Goal: Task Accomplishment & Management: Use online tool/utility

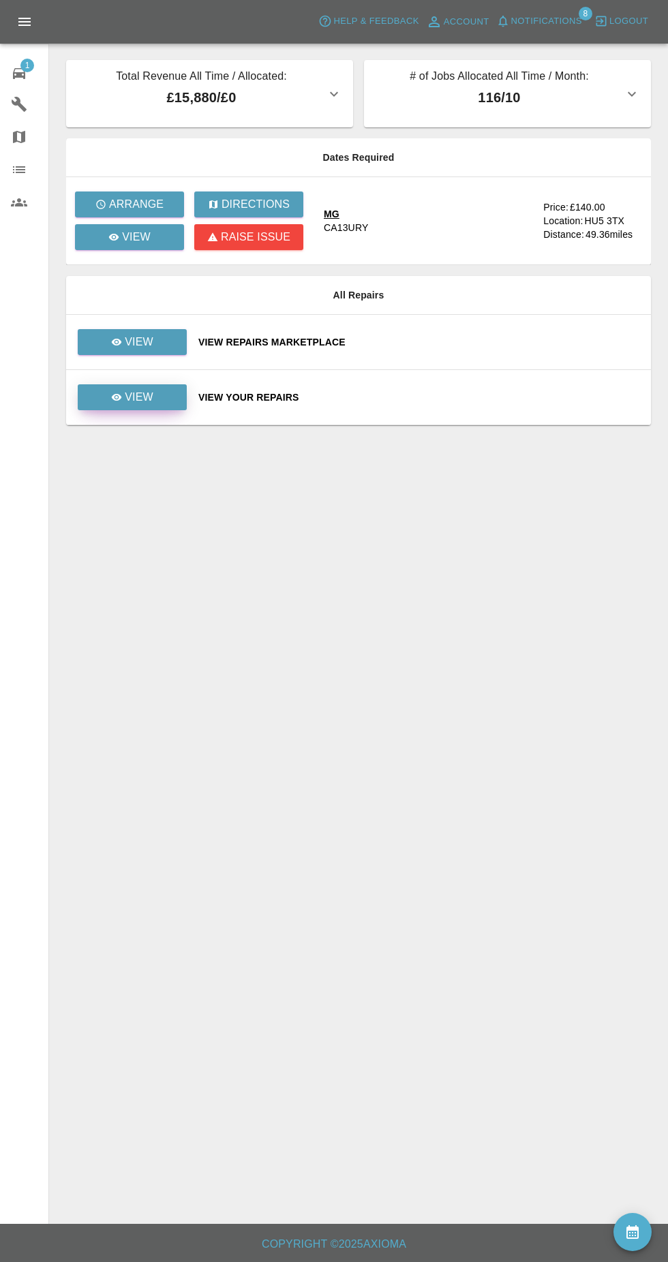
click at [142, 393] on p "View" at bounding box center [139, 397] width 29 height 16
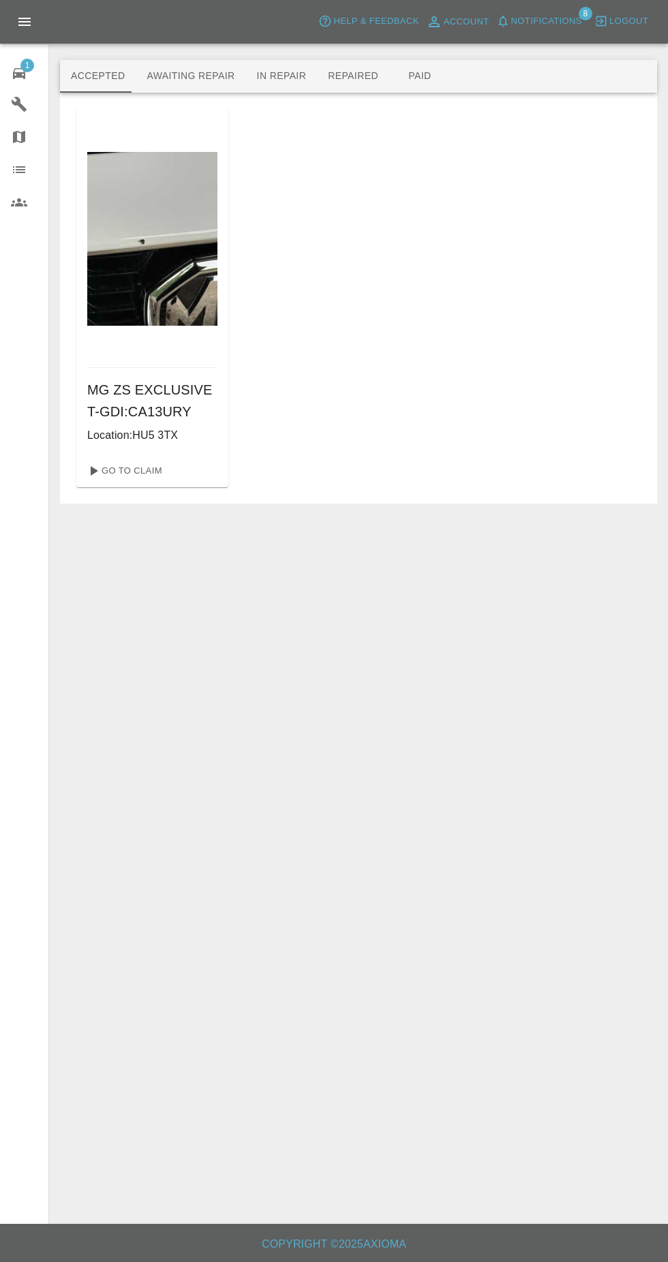
click at [171, 76] on button "Awaiting Repair" at bounding box center [191, 76] width 110 height 33
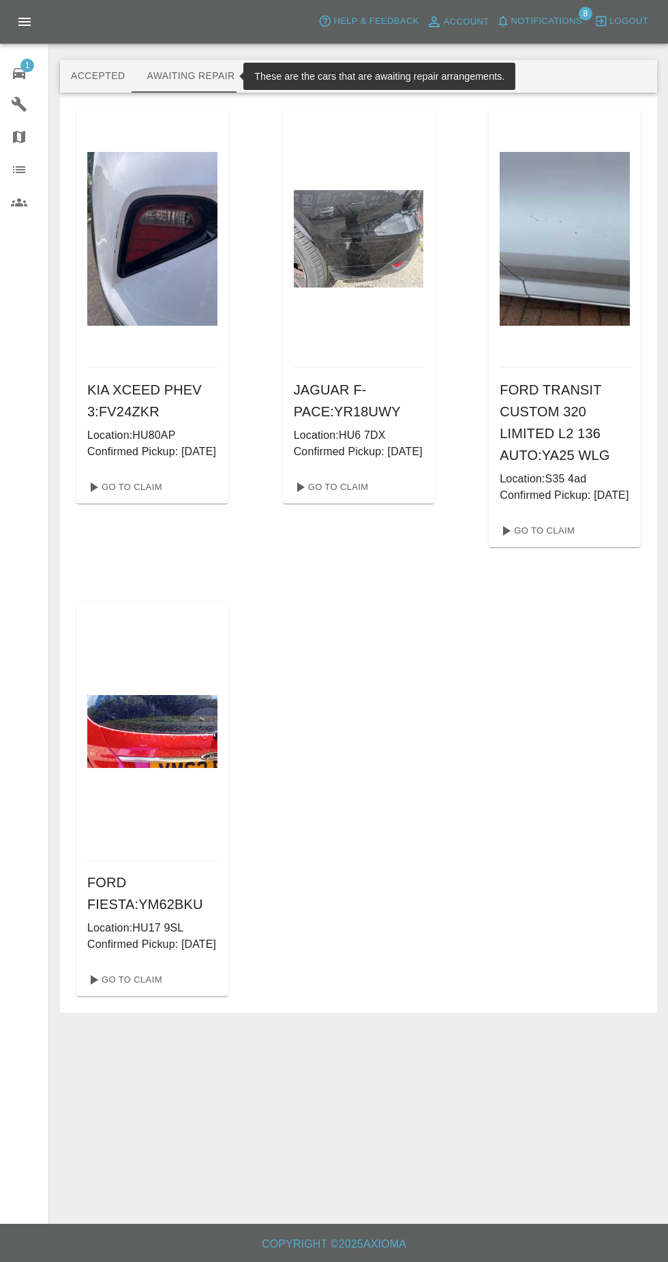
click at [25, 67] on span "1" at bounding box center [27, 66] width 14 height 14
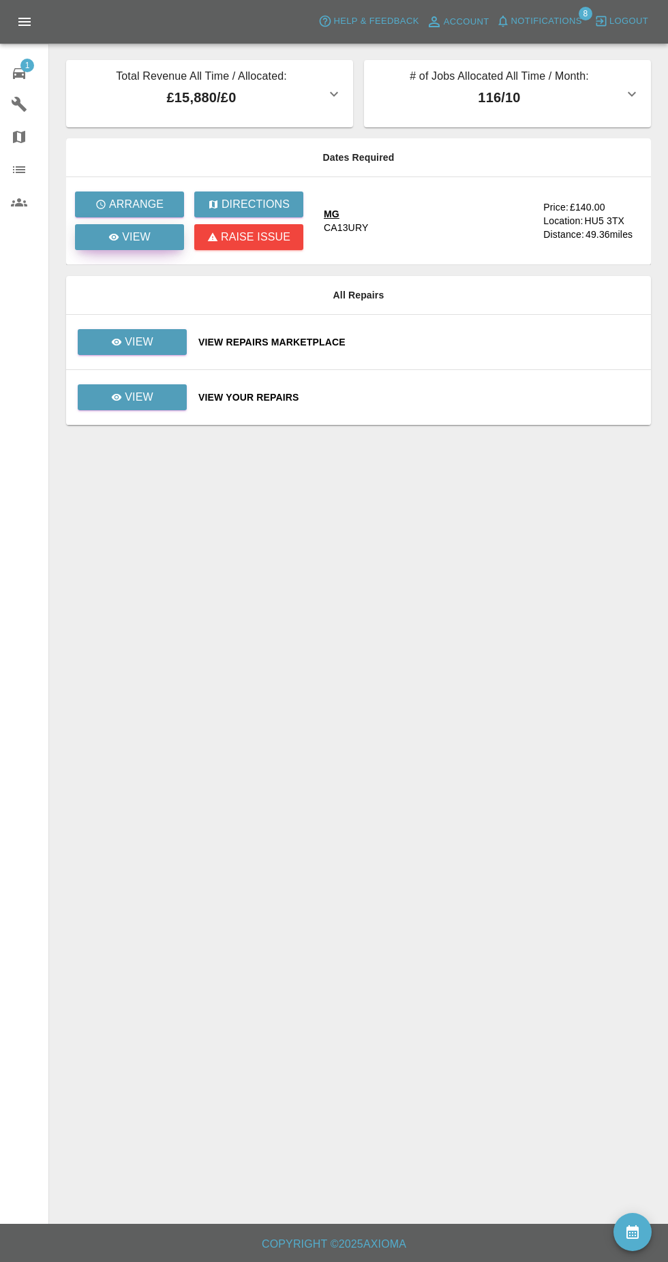
click at [133, 243] on p "View" at bounding box center [136, 237] width 29 height 16
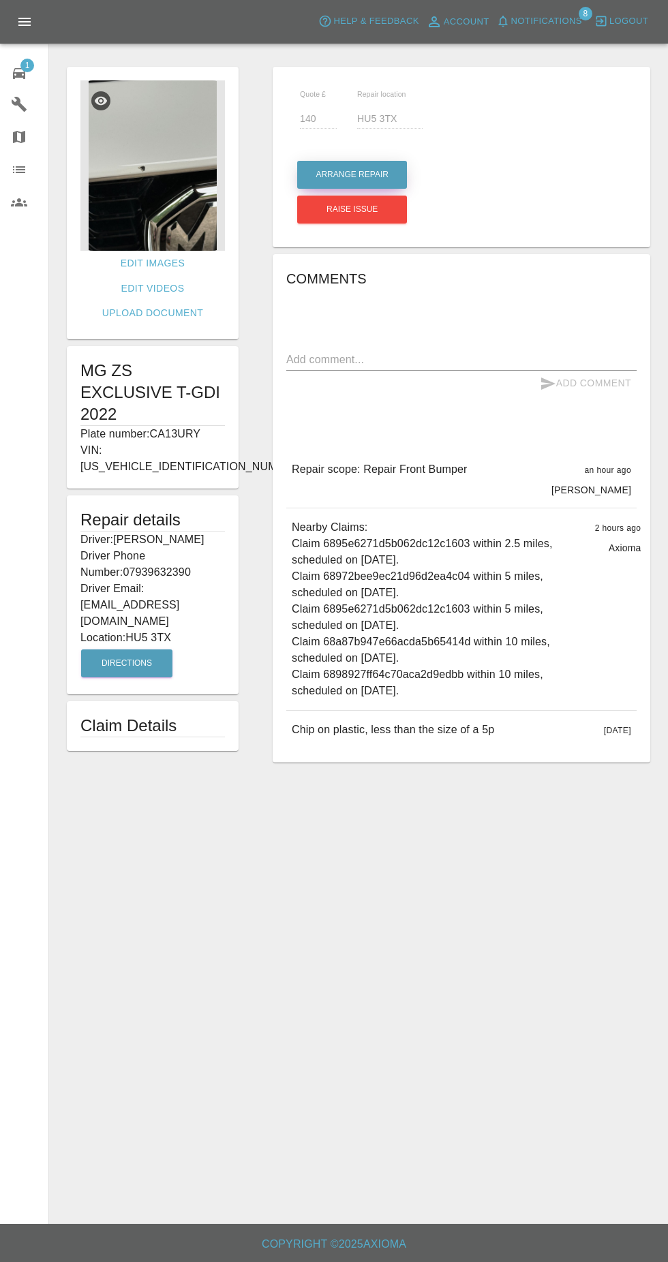
click at [326, 166] on button "Arrange Repair" at bounding box center [352, 175] width 110 height 28
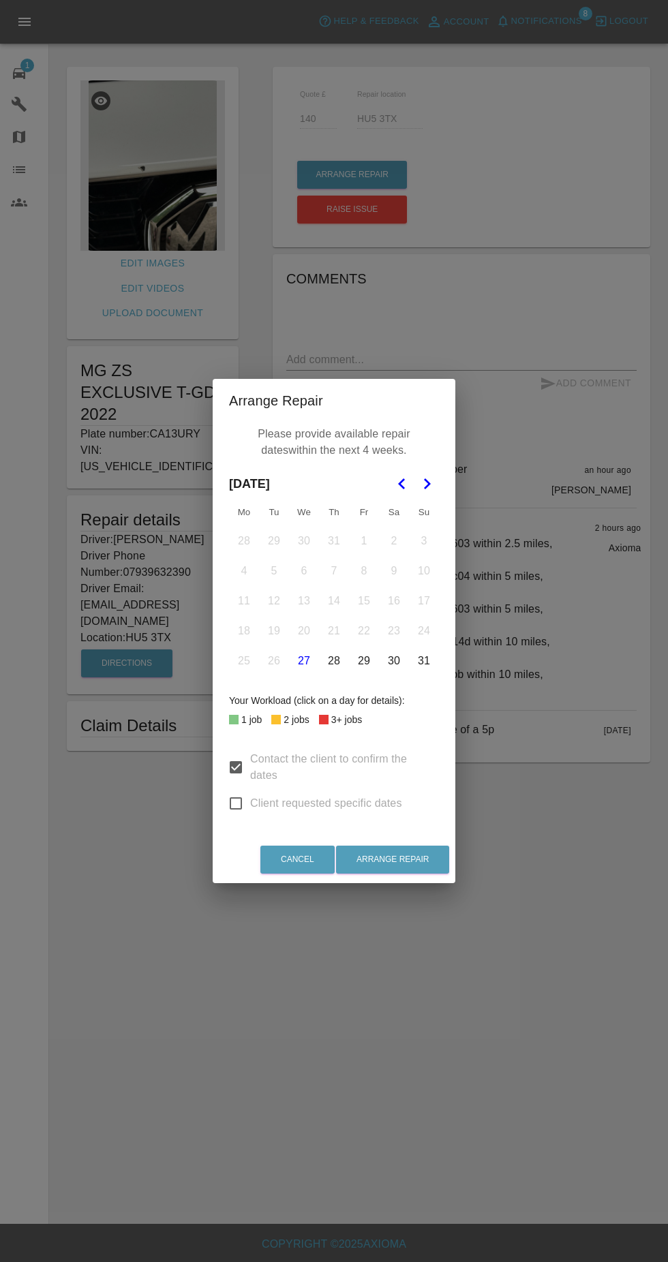
click at [426, 484] on icon "Go to the Next Month" at bounding box center [426, 483] width 16 height 16
click at [244, 541] on button "1" at bounding box center [244, 541] width 29 height 29
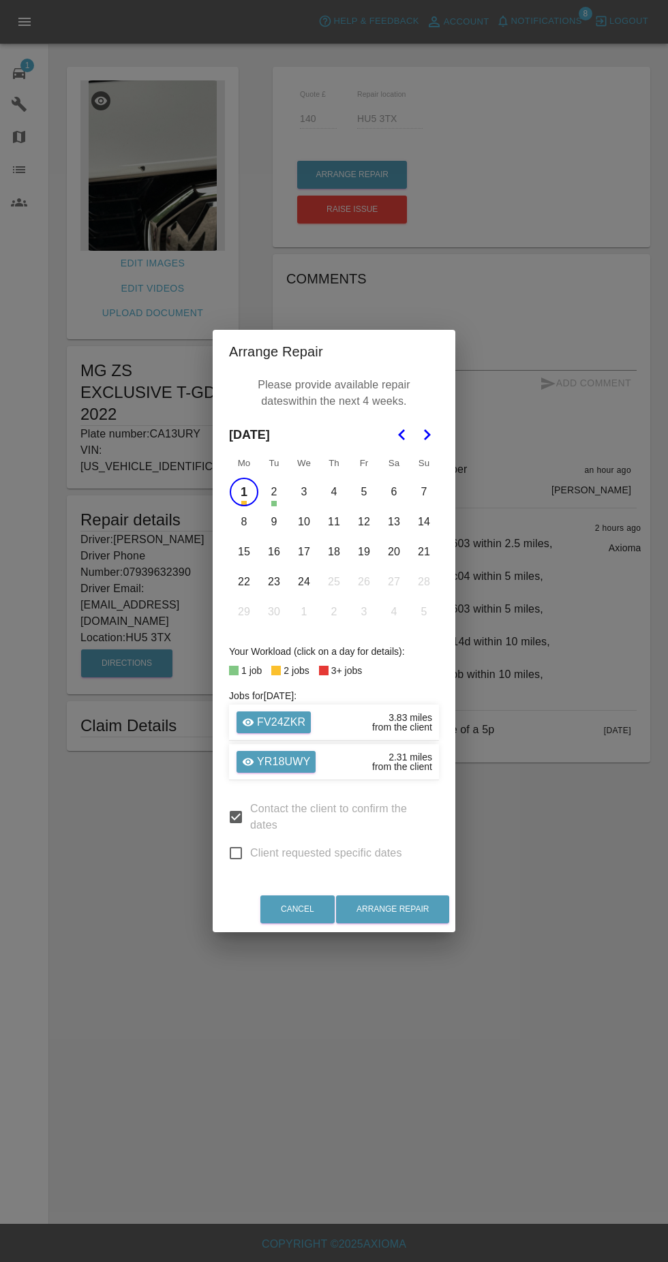
click at [394, 552] on button "20" at bounding box center [393, 551] width 29 height 29
click at [430, 429] on icon "Go to the Next Month" at bounding box center [426, 434] width 16 height 16
click at [232, 845] on input "Client requested specific dates" at bounding box center [235, 853] width 29 height 29
checkbox input "true"
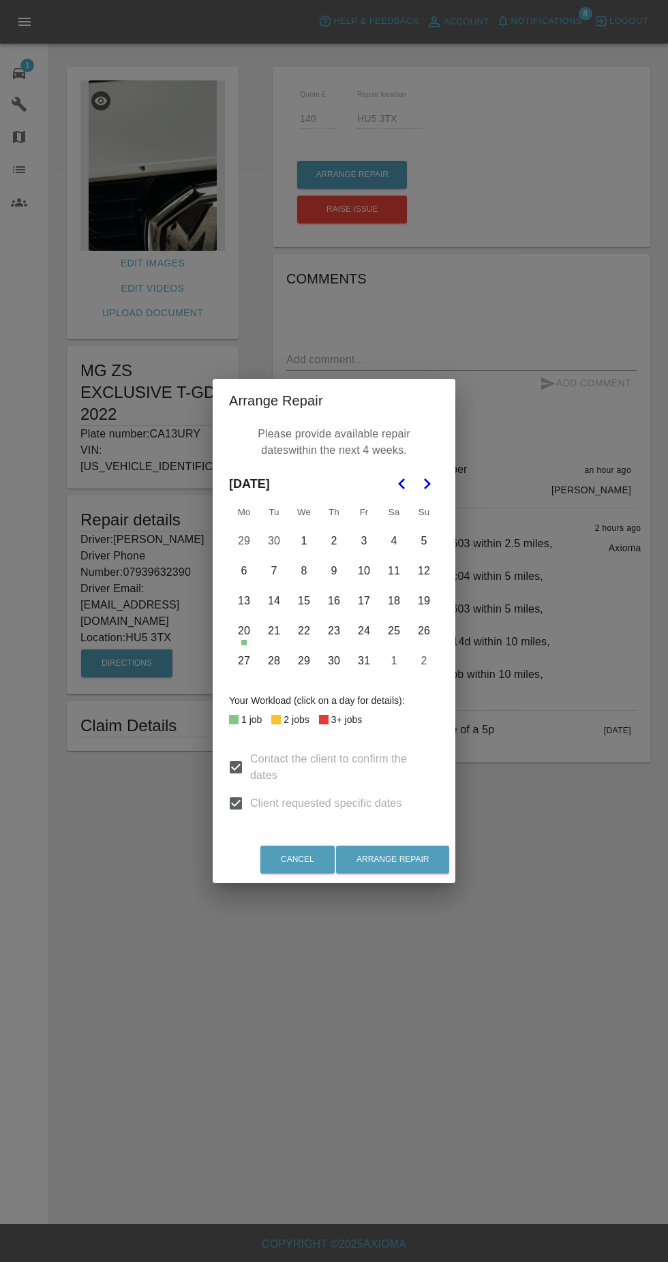
click at [244, 631] on button "20" at bounding box center [244, 630] width 29 height 29
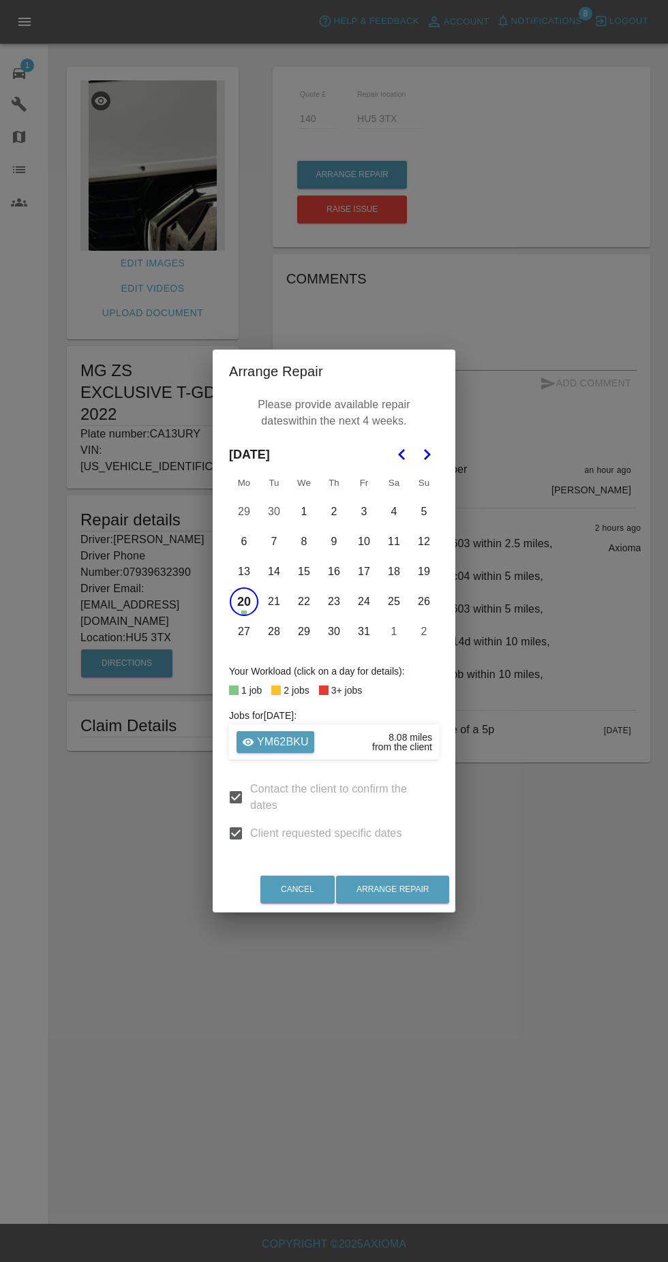
click at [401, 454] on polygon "Go to the Previous Month" at bounding box center [401, 454] width 7 height 11
click at [244, 512] on button "1" at bounding box center [244, 511] width 29 height 29
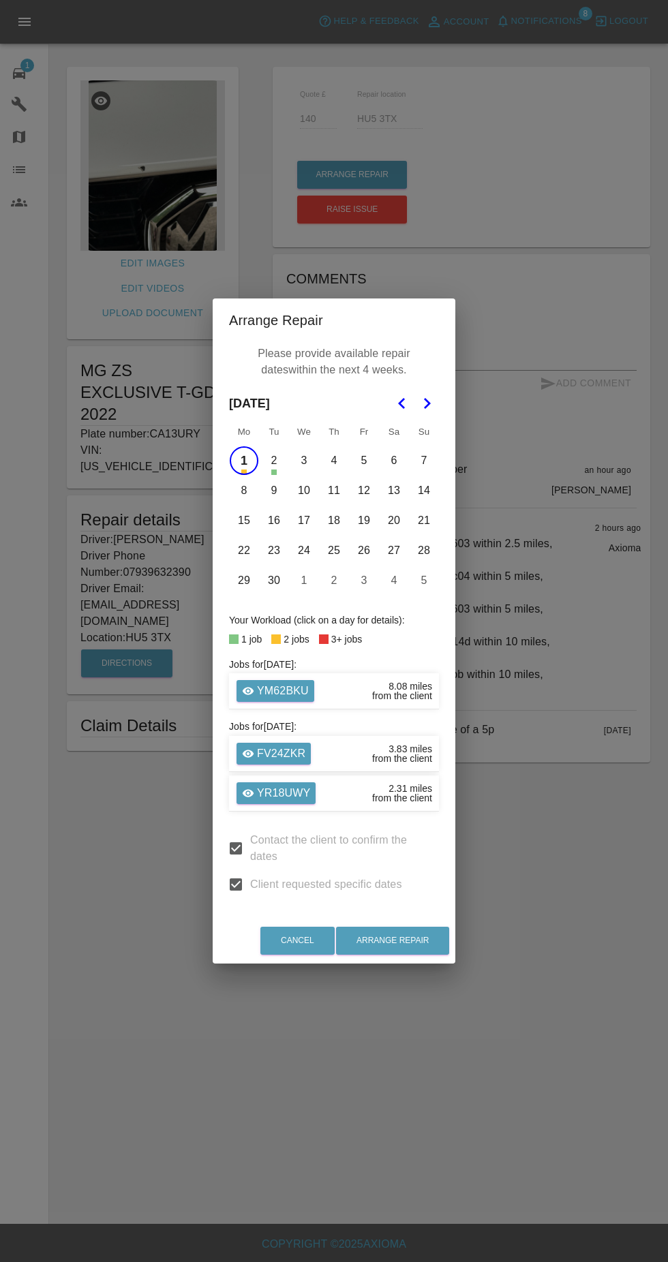
click at [247, 524] on button "15" at bounding box center [244, 520] width 29 height 29
click at [274, 520] on button "16" at bounding box center [274, 520] width 29 height 29
click at [304, 521] on button "17" at bounding box center [304, 520] width 29 height 29
click at [334, 521] on button "18" at bounding box center [333, 520] width 29 height 29
click at [364, 550] on button "26" at bounding box center [363, 550] width 29 height 29
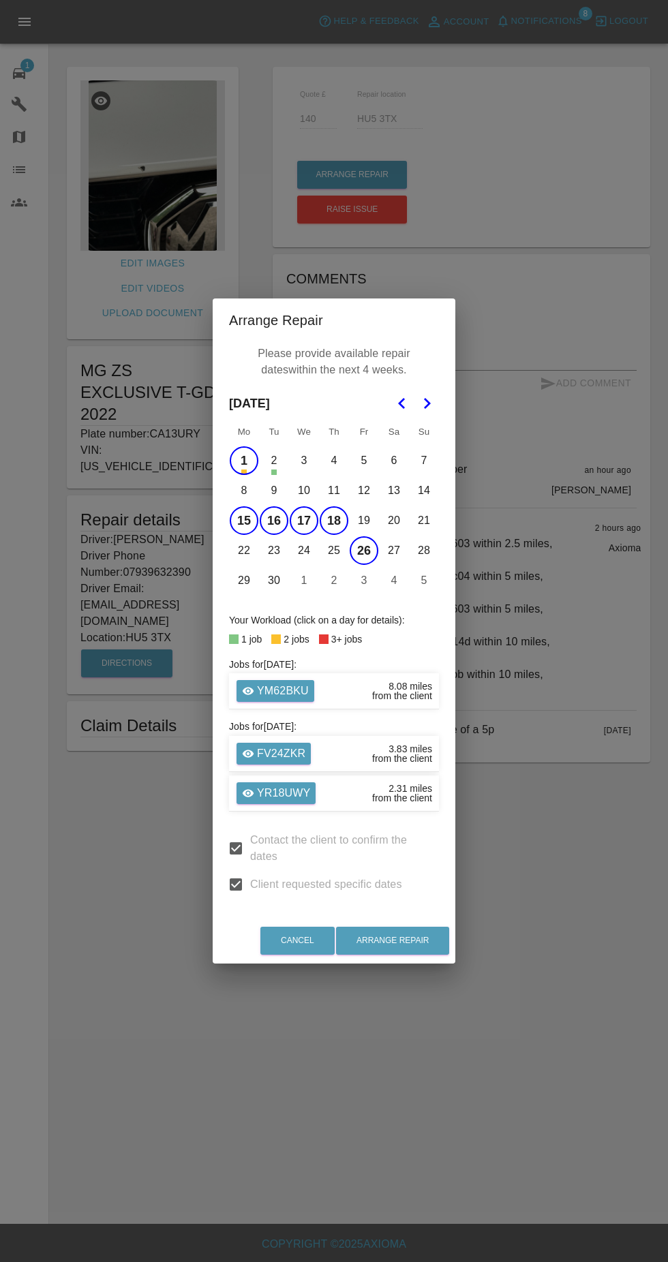
click at [361, 516] on button "19" at bounding box center [363, 520] width 29 height 29
click at [364, 550] on button "26" at bounding box center [363, 550] width 29 height 29
click at [418, 945] on button "Arrange Repair" at bounding box center [392, 940] width 113 height 28
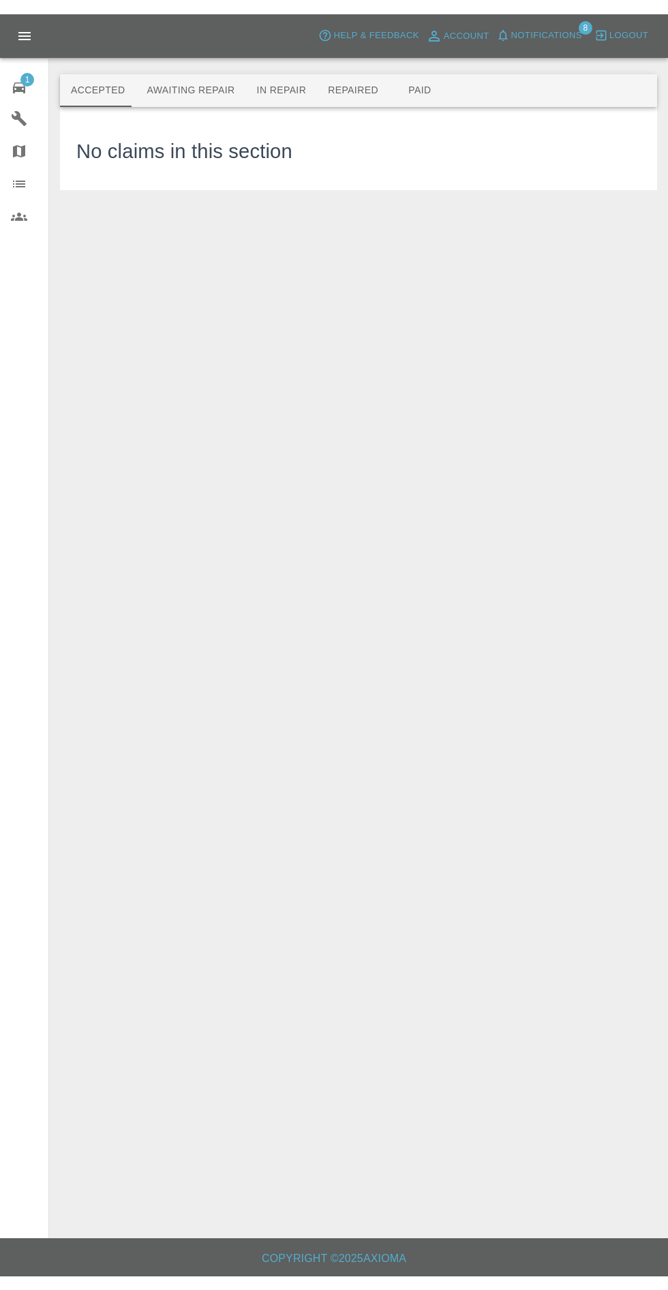
scroll to position [5, 0]
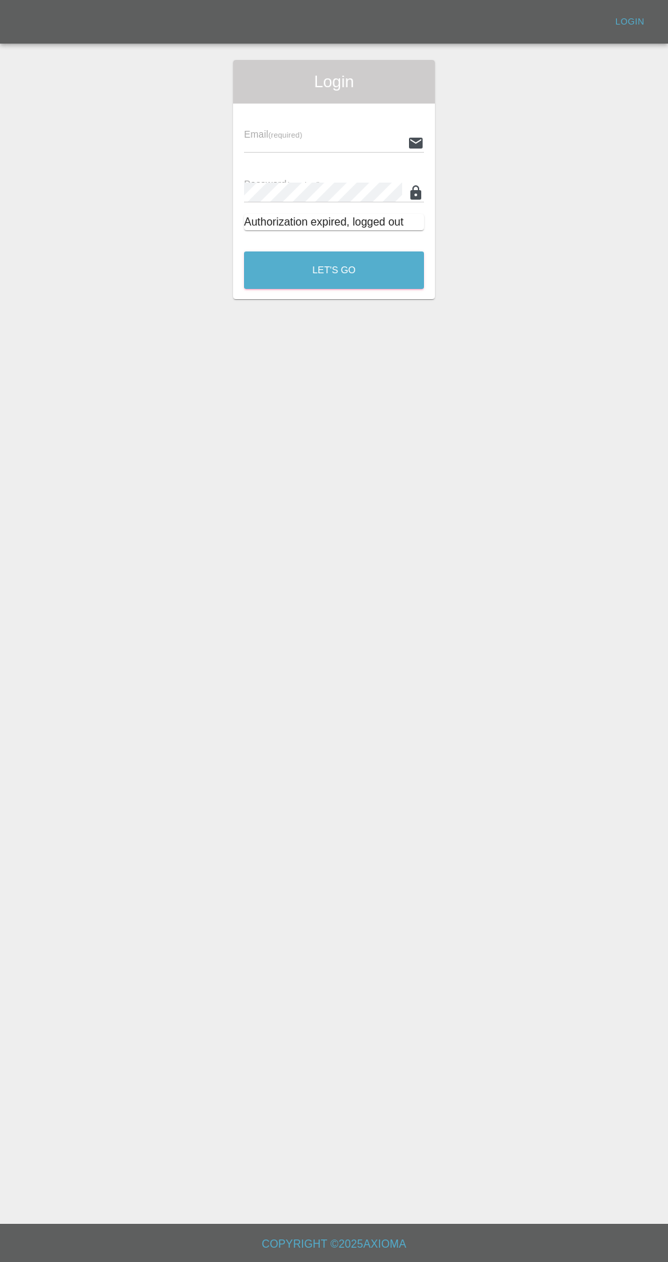
click at [294, 136] on input "text" at bounding box center [323, 143] width 158 height 20
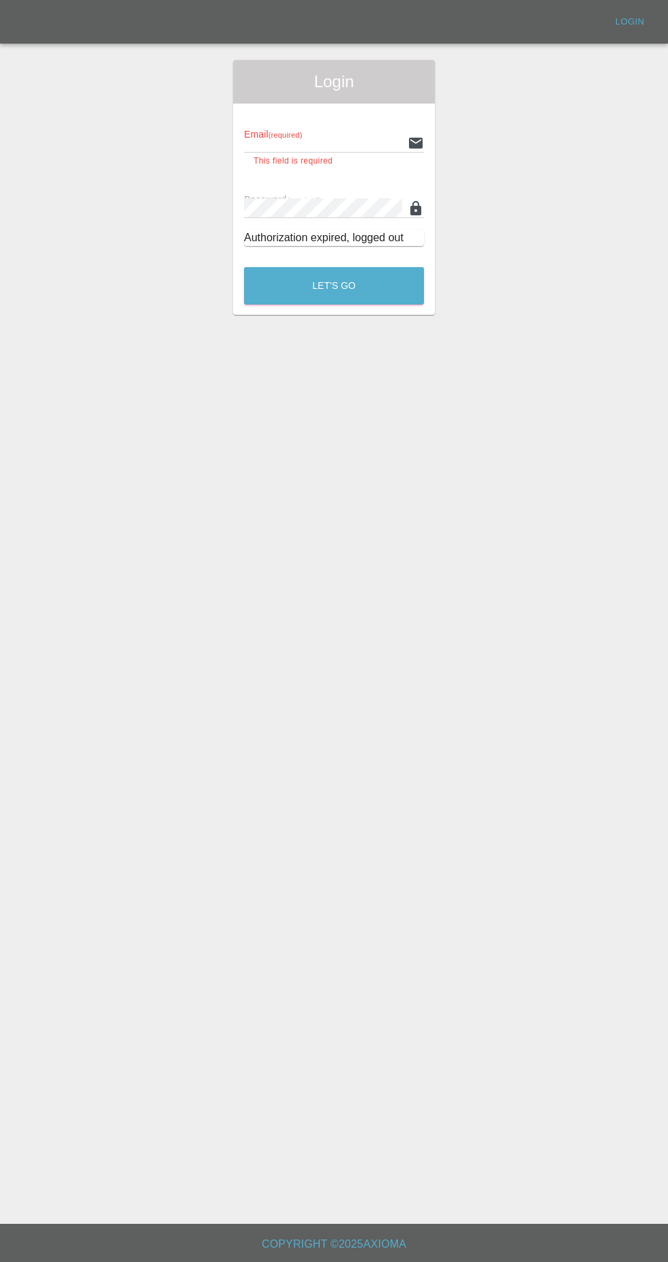
type input "[EMAIL_ADDRESS][DOMAIN_NAME]"
click at [244, 267] on button "Let's Go" at bounding box center [334, 285] width 180 height 37
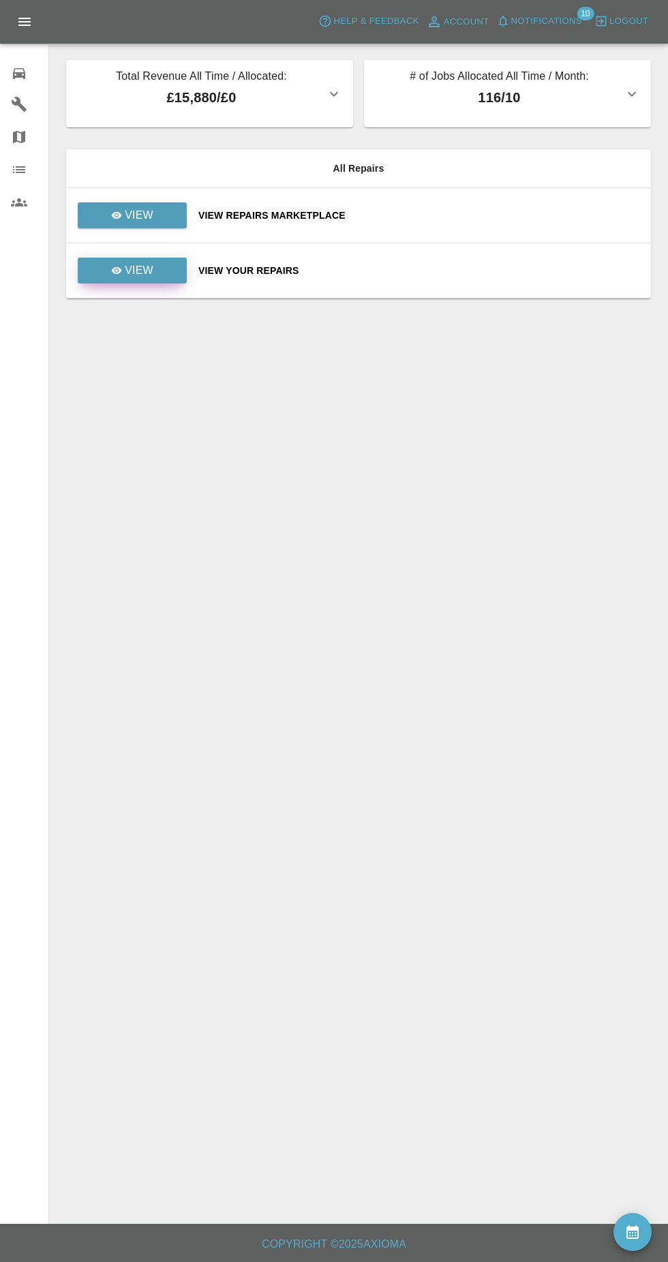
click at [135, 278] on p "View" at bounding box center [139, 270] width 29 height 16
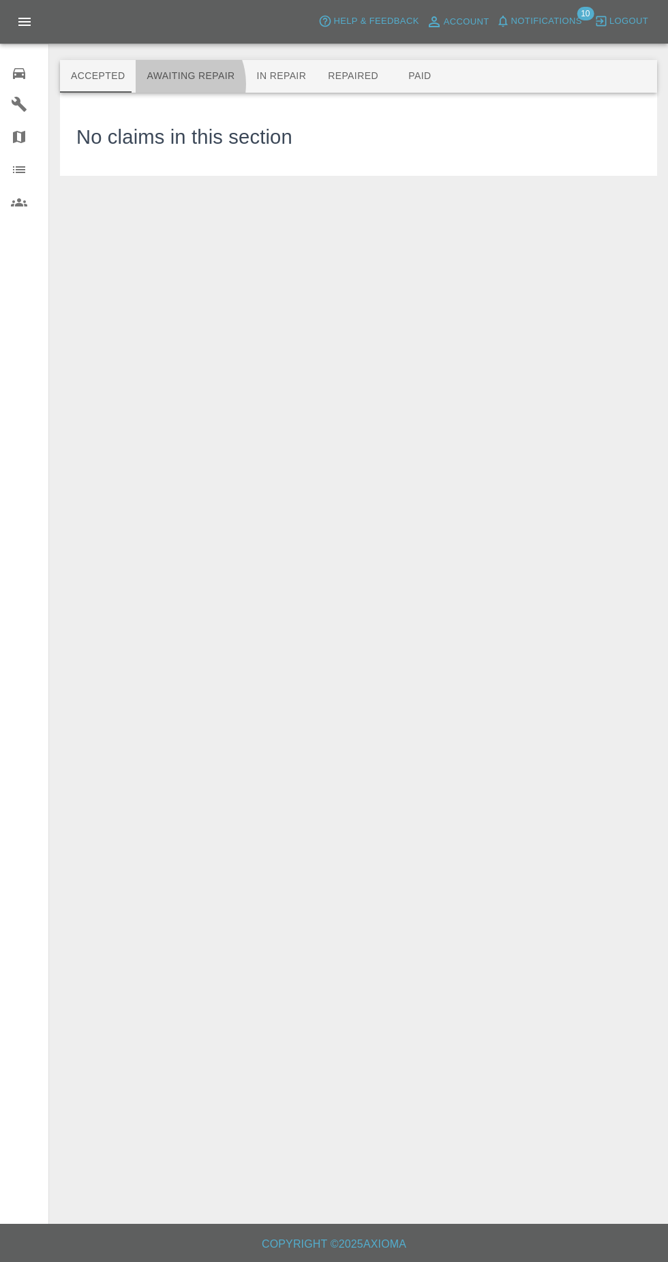
click at [168, 76] on button "Awaiting Repair" at bounding box center [191, 76] width 110 height 33
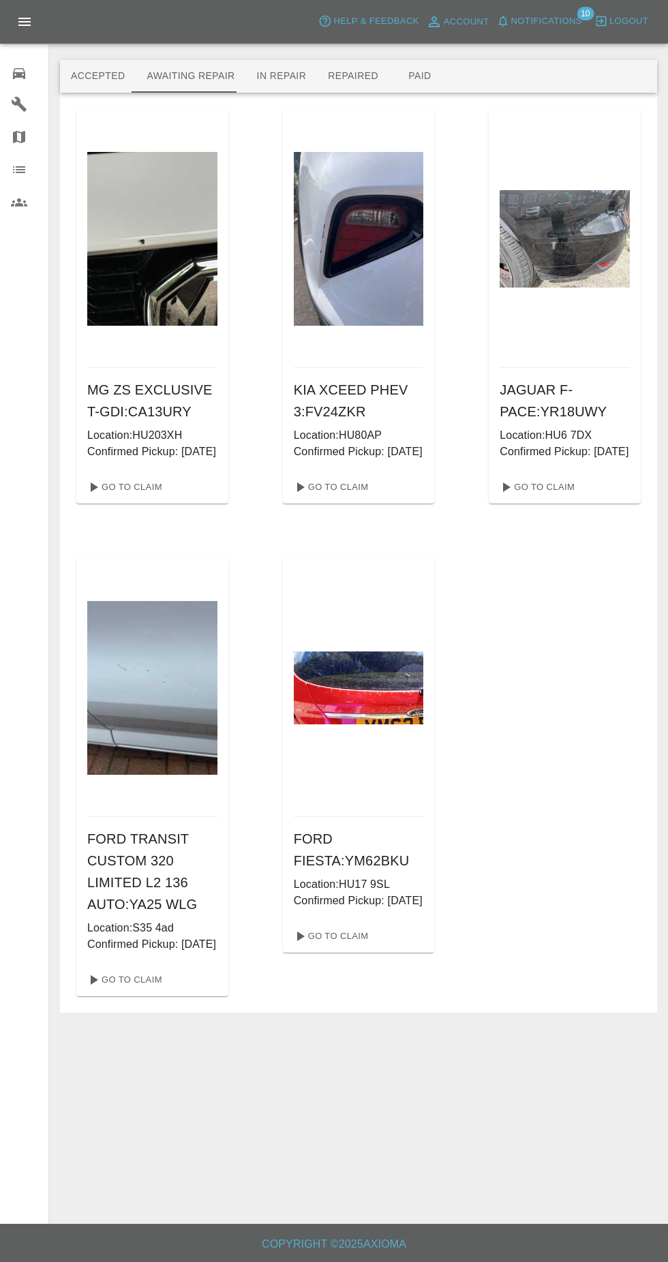
scroll to position [35, 0]
